Goal: Use online tool/utility: Utilize a website feature to perform a specific function

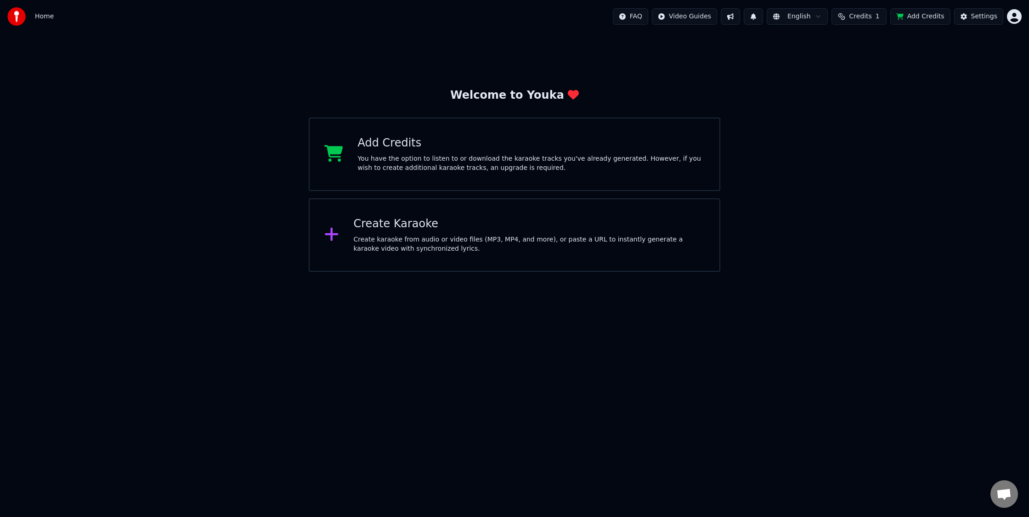
click at [391, 228] on div "Create Karaoke" at bounding box center [529, 224] width 351 height 15
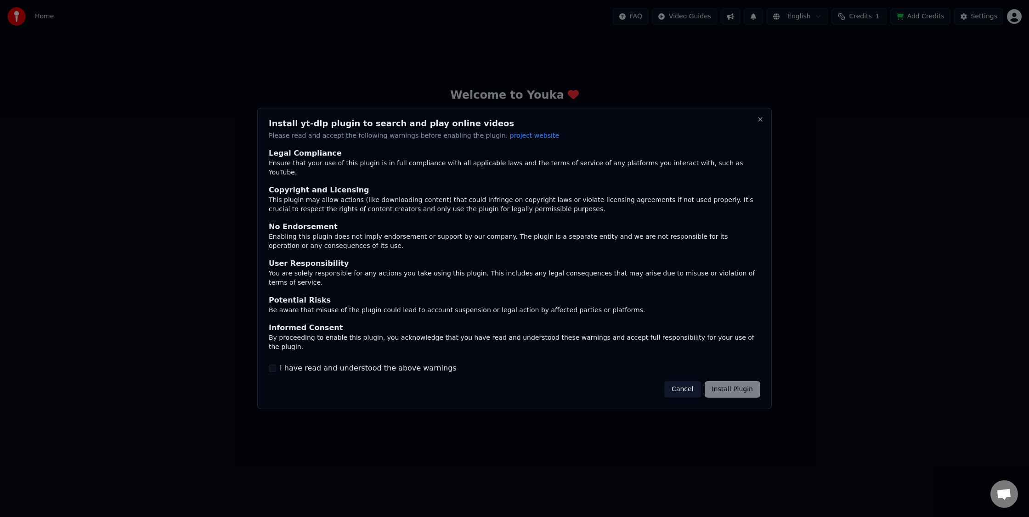
click at [763, 132] on div "Install yt-dlp plugin to search and play online videos Please read and accept t…" at bounding box center [514, 258] width 515 height 301
click at [762, 123] on button "Close" at bounding box center [760, 119] width 7 height 7
click at [765, 132] on div "Install yt-dlp plugin to search and play online videos Please read and accept t…" at bounding box center [514, 258] width 515 height 301
click at [763, 132] on div "Install yt-dlp plugin to search and play online videos Please read and accept t…" at bounding box center [514, 258] width 515 height 301
